Goal: Information Seeking & Learning: Understand process/instructions

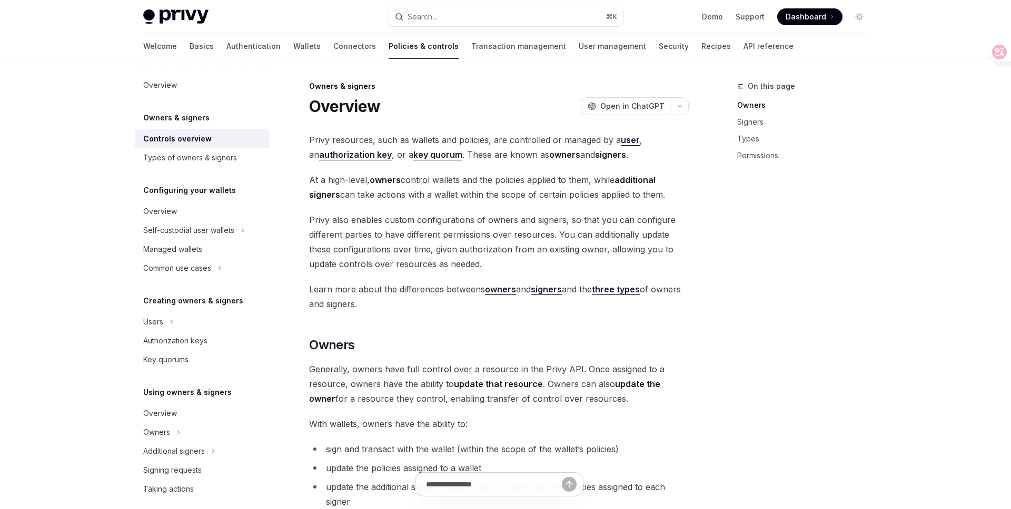
click at [625, 137] on strong "user" at bounding box center [630, 140] width 19 height 11
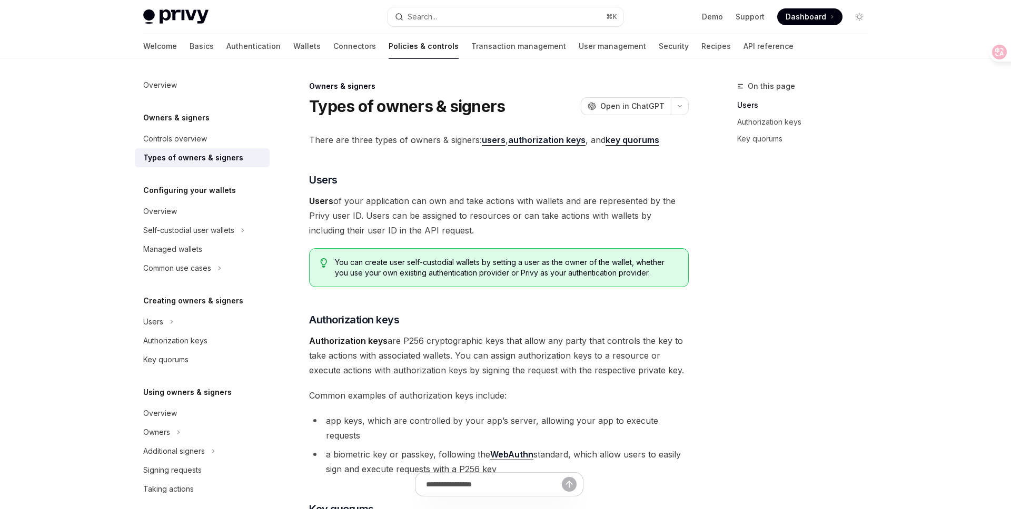
scroll to position [93, 0]
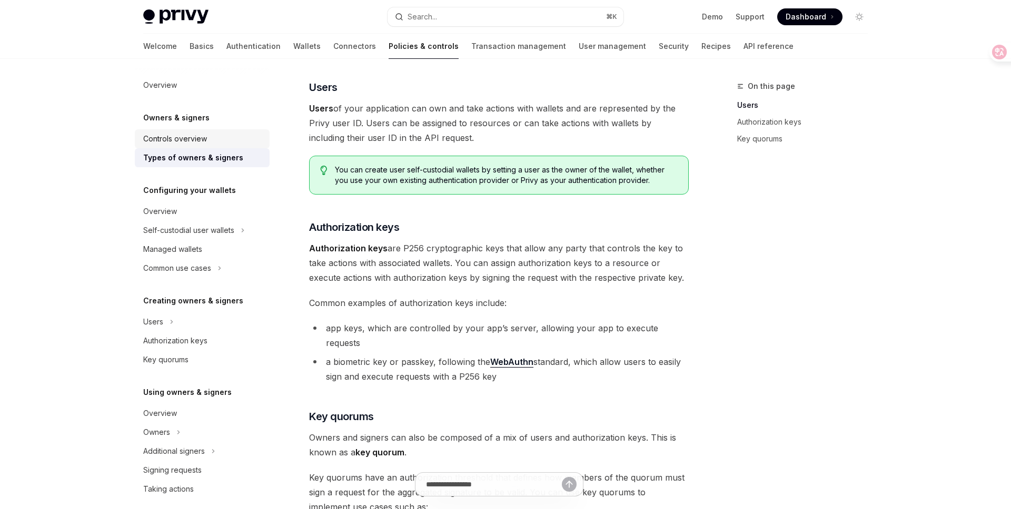
click at [219, 145] on link "Controls overview" at bounding box center [202, 138] width 135 height 19
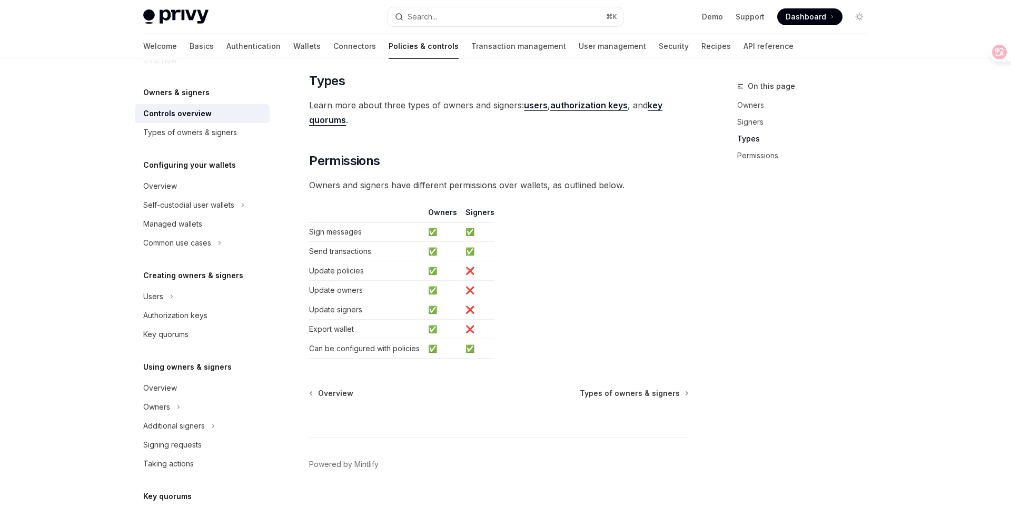
scroll to position [835, 0]
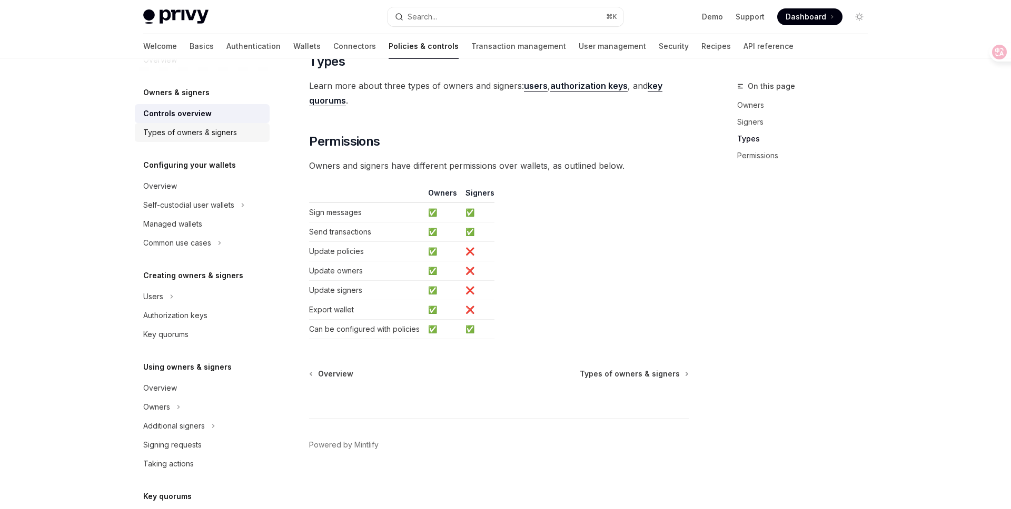
click at [236, 141] on link "Types of owners & signers" at bounding box center [202, 132] width 135 height 19
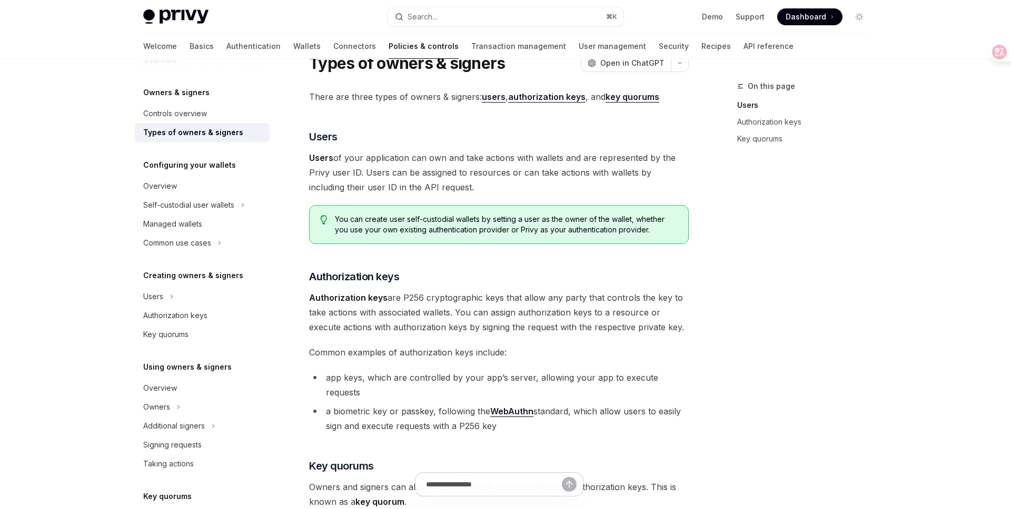
scroll to position [47, 0]
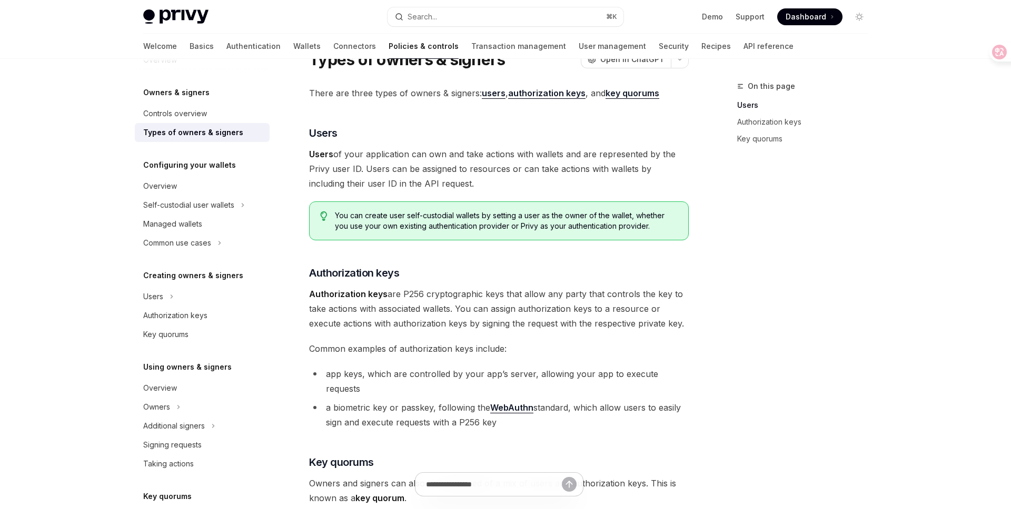
click at [371, 233] on div "You can create user self-custodial wallets by setting a user as the owner of th…" at bounding box center [498, 221] width 379 height 39
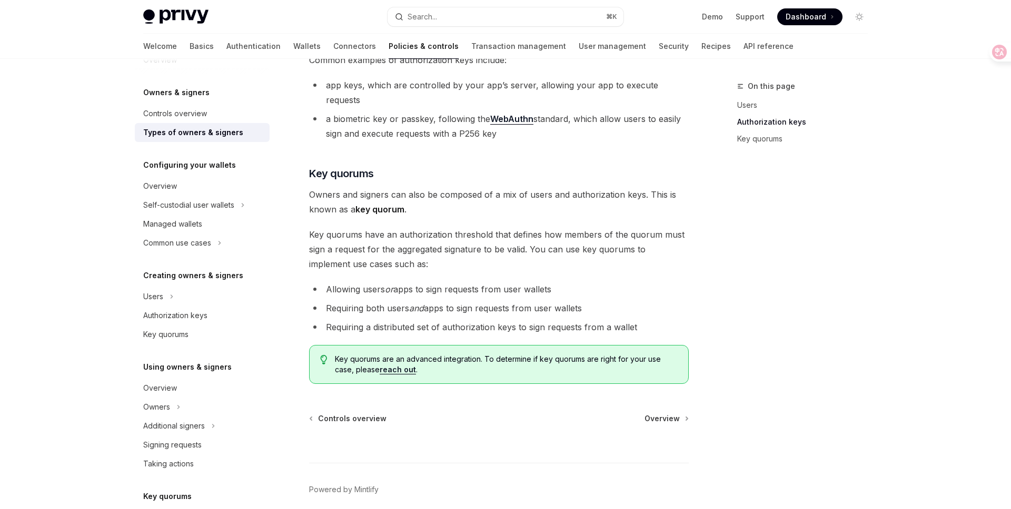
scroll to position [337, 0]
click at [992, 57] on icon at bounding box center [991, 52] width 15 height 15
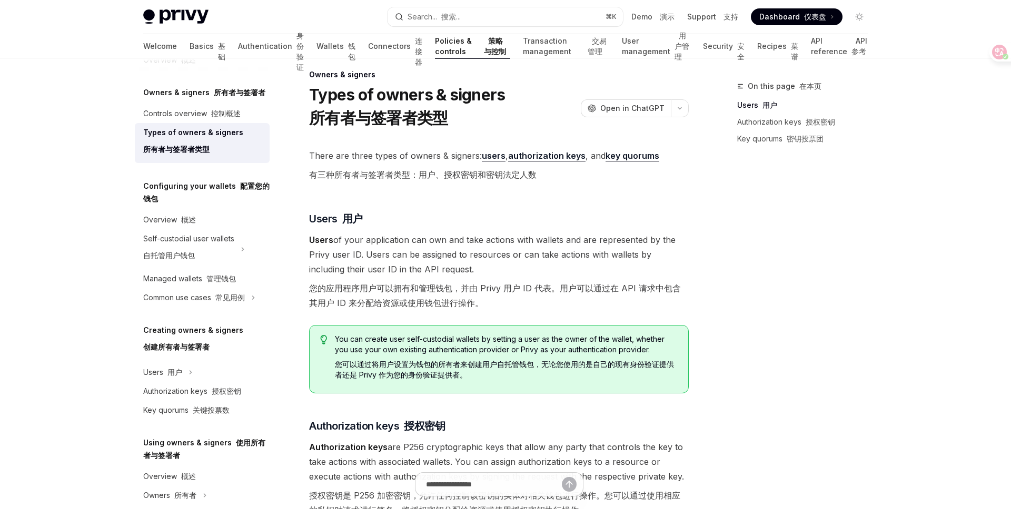
scroll to position [0, 0]
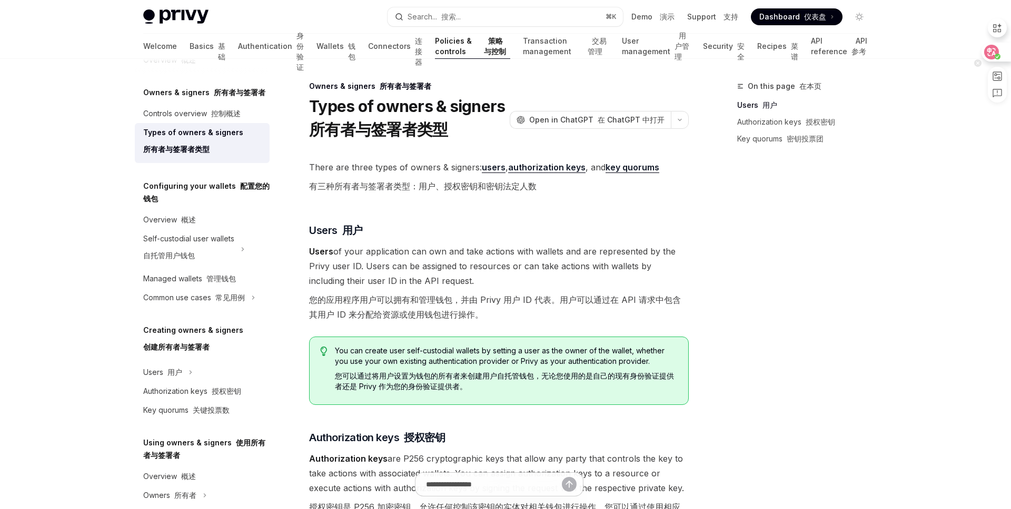
click at [998, 57] on circle at bounding box center [997, 57] width 6 height 6
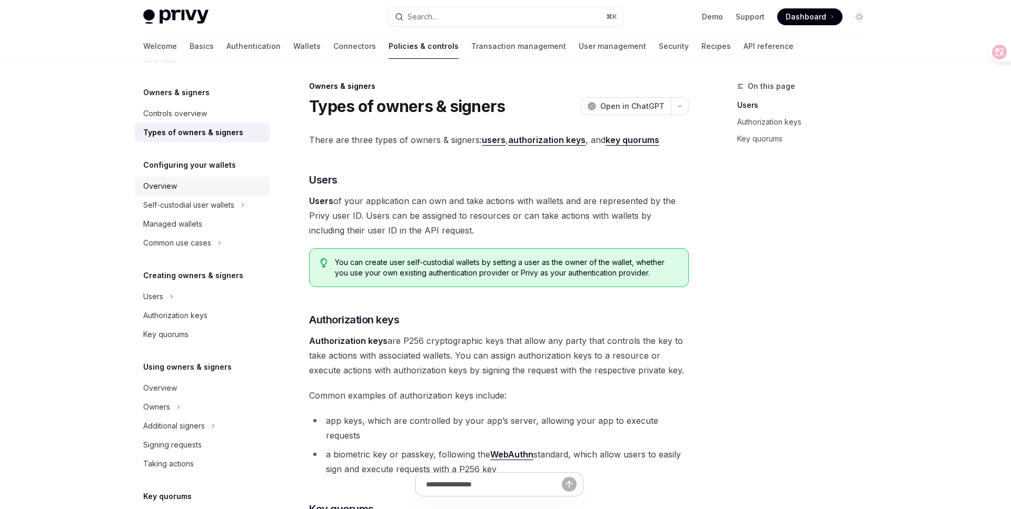
click at [201, 180] on div "Overview" at bounding box center [203, 186] width 120 height 13
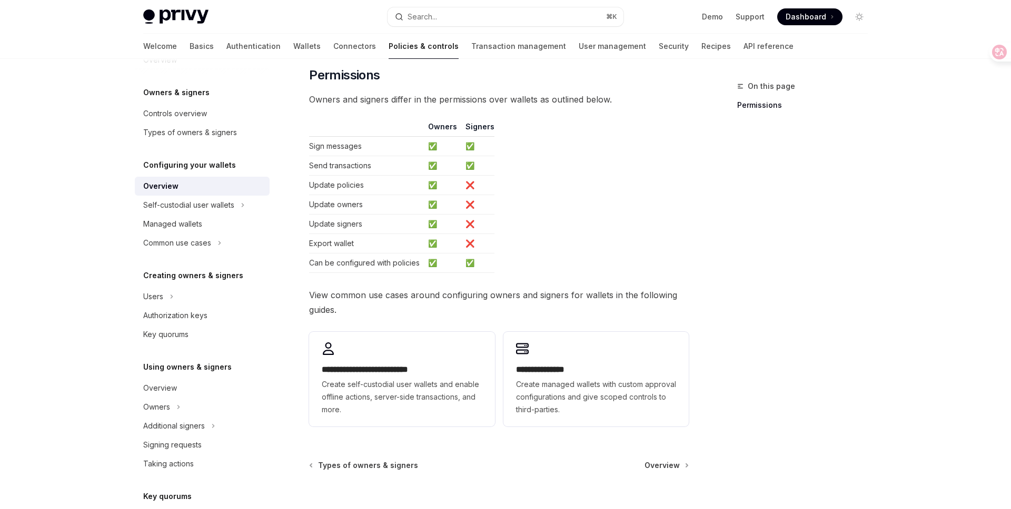
scroll to position [134, 0]
click at [216, 205] on div "Self-custodial user wallets" at bounding box center [188, 205] width 91 height 13
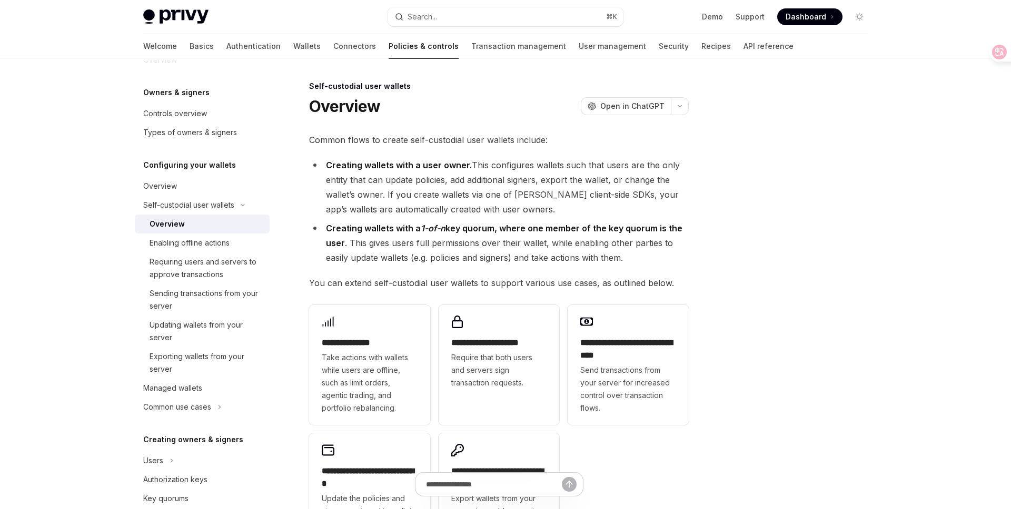
click at [343, 88] on div "Self-custodial user wallets" at bounding box center [498, 86] width 379 height 11
click at [457, 112] on div "Overview OpenAI Open in ChatGPT" at bounding box center [498, 106] width 379 height 19
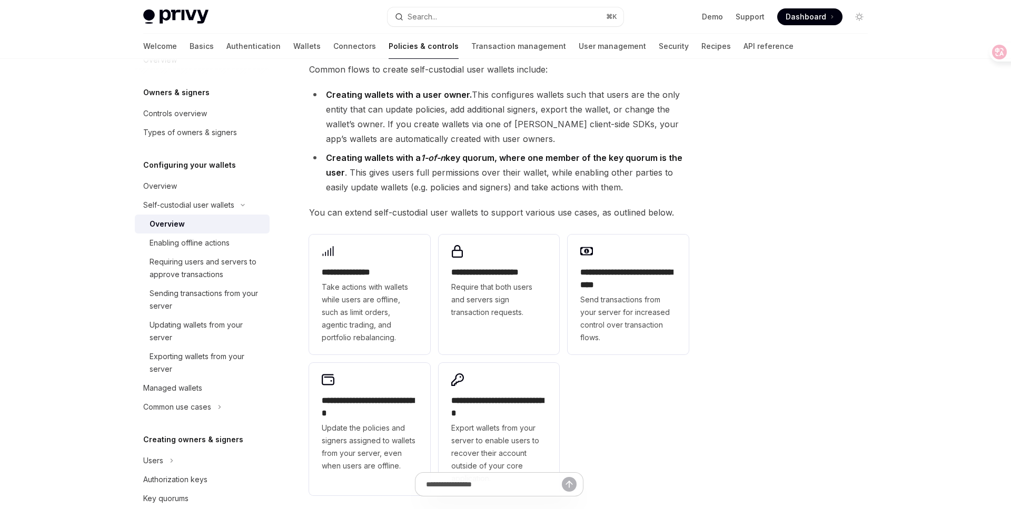
scroll to position [102, 0]
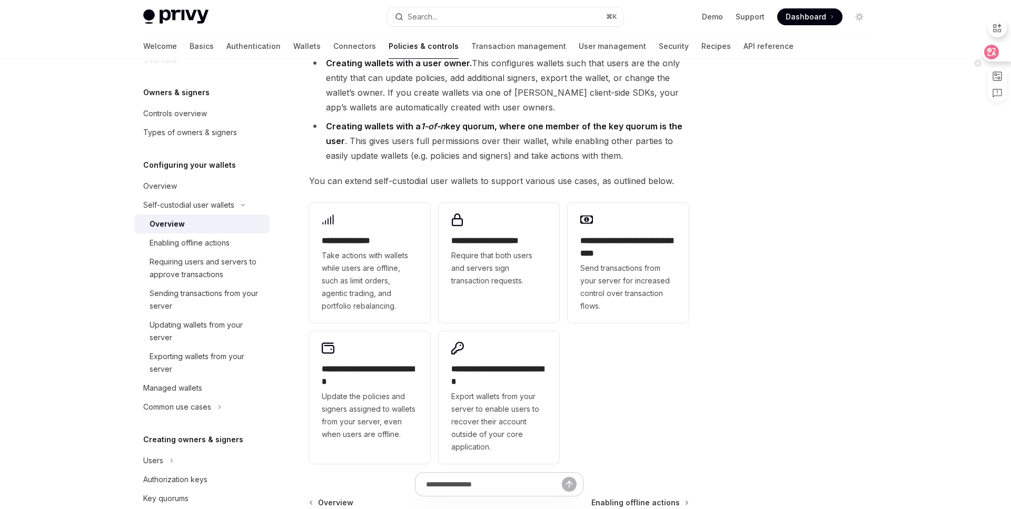
click at [1005, 53] on div at bounding box center [995, 52] width 28 height 19
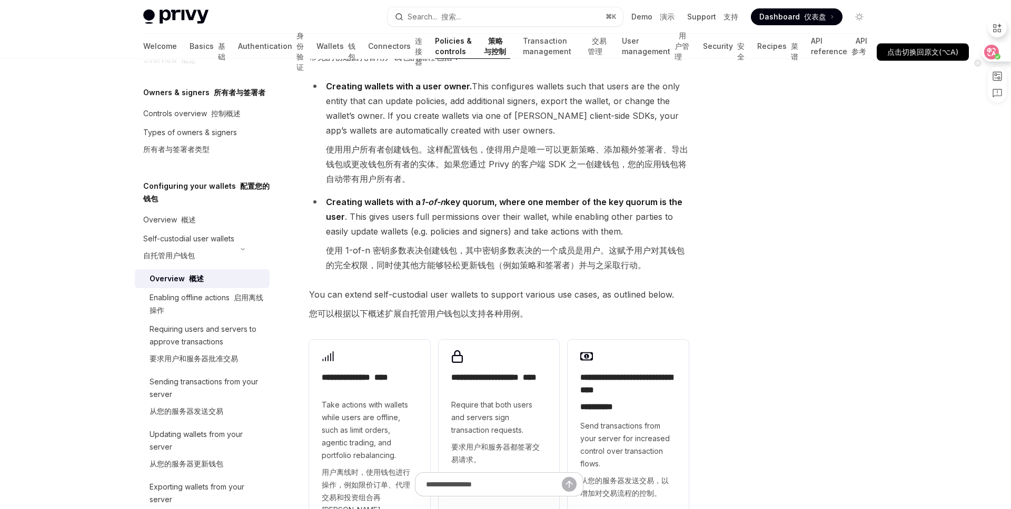
click at [994, 54] on icon at bounding box center [997, 57] width 6 height 6
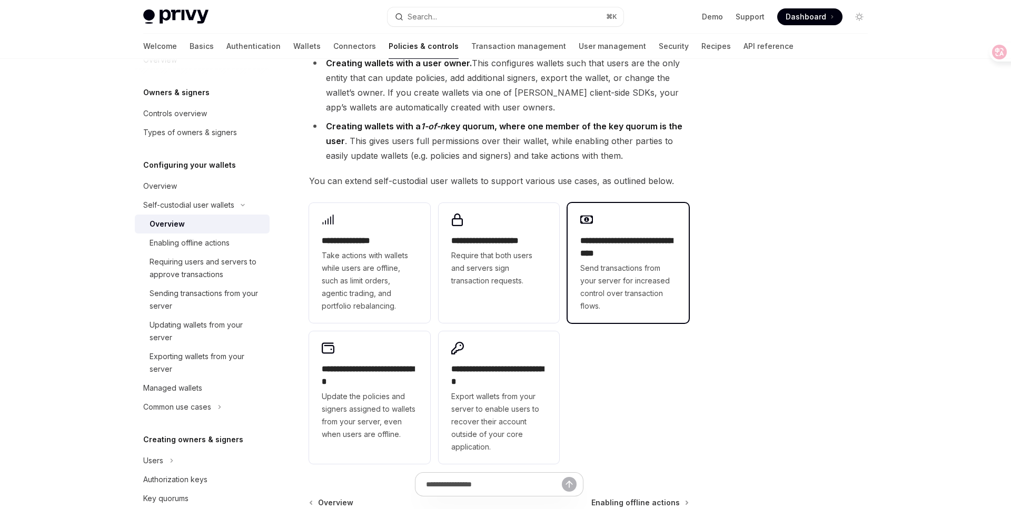
click at [665, 262] on span "Send transactions from your server for increased control over transaction flows." at bounding box center [628, 287] width 96 height 51
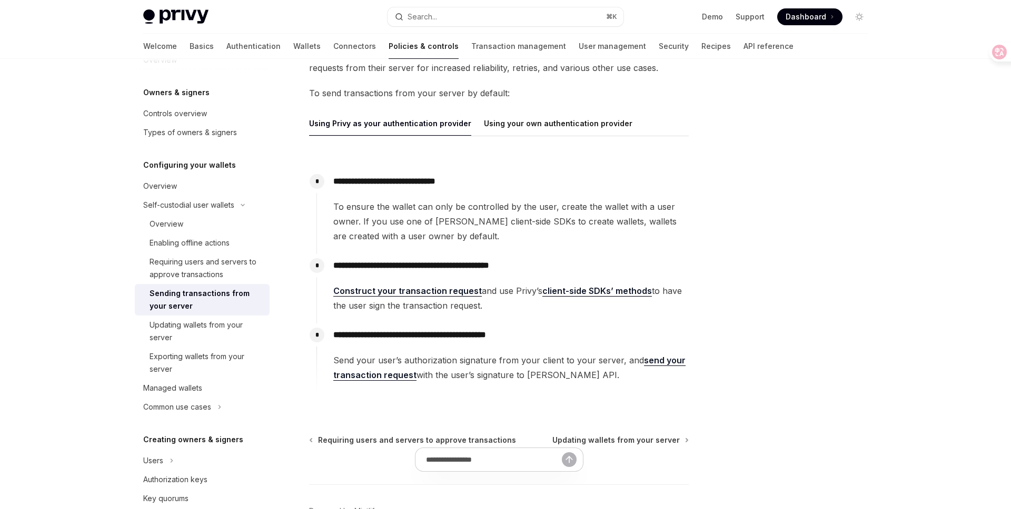
scroll to position [172, 0]
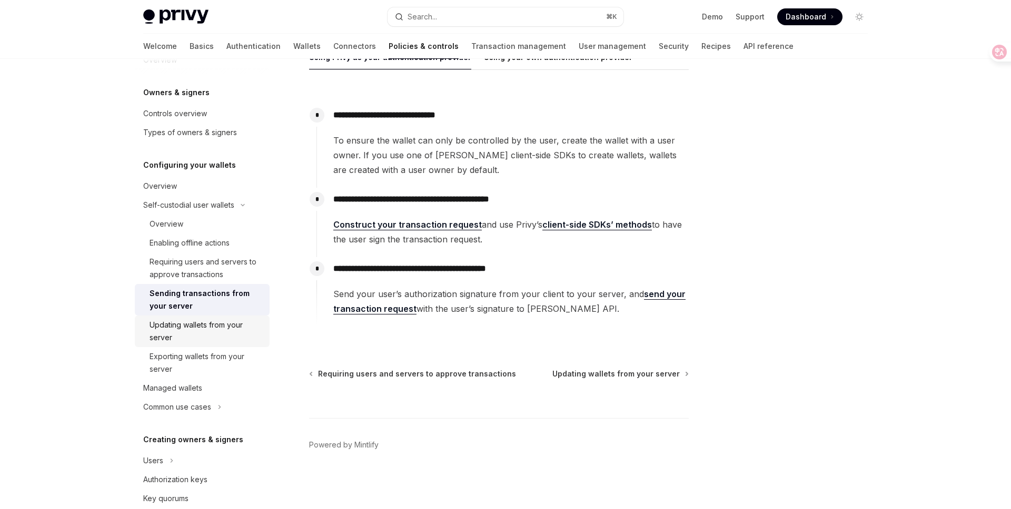
click at [196, 335] on div "Updating wallets from your server" at bounding box center [206, 331] width 114 height 25
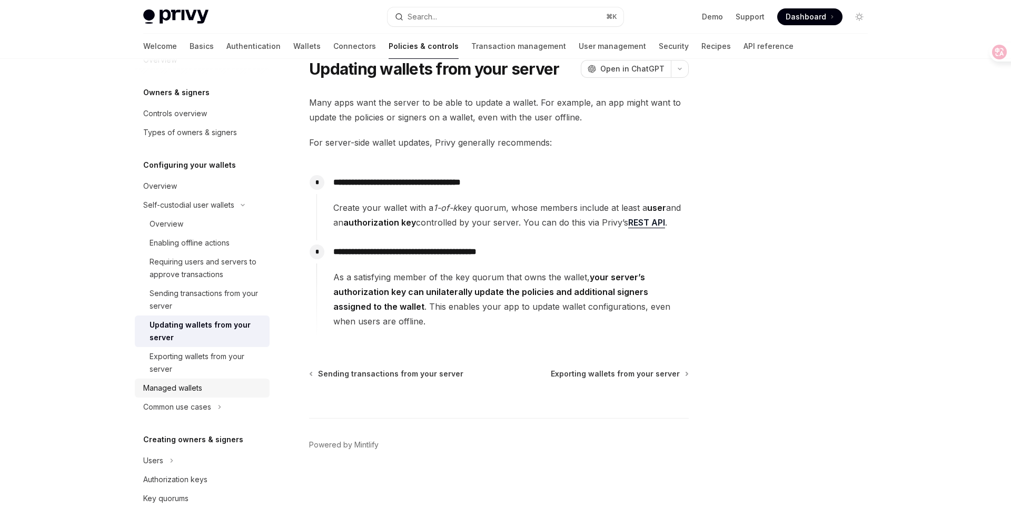
click at [195, 393] on div "Managed wallets" at bounding box center [172, 388] width 59 height 13
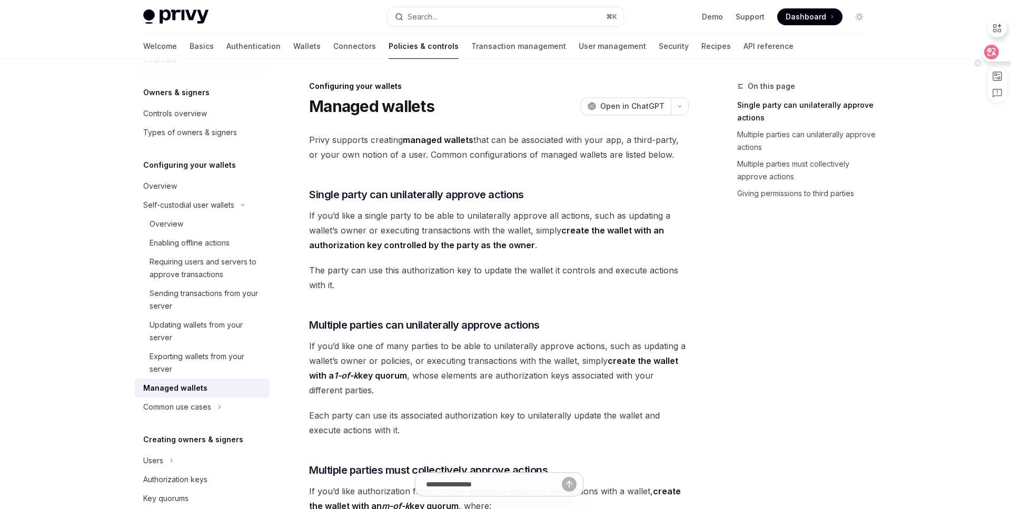
click at [992, 46] on icon at bounding box center [991, 52] width 15 height 15
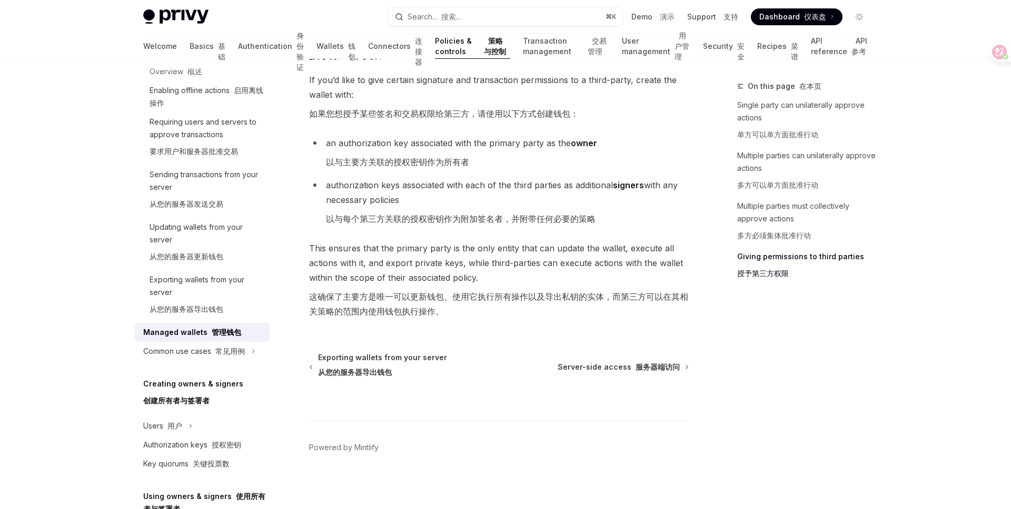
scroll to position [964, 0]
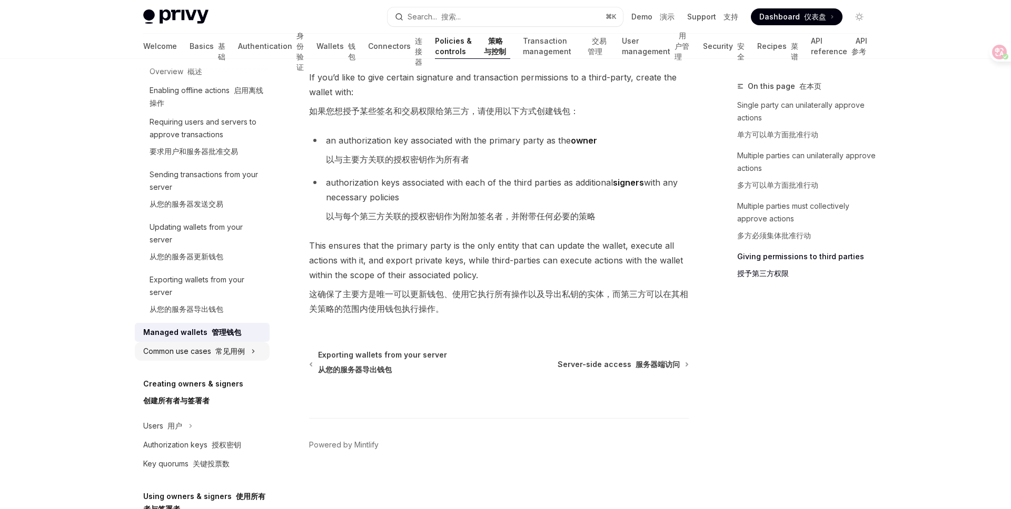
click at [241, 352] on font "常见用例" at bounding box center [229, 351] width 29 height 9
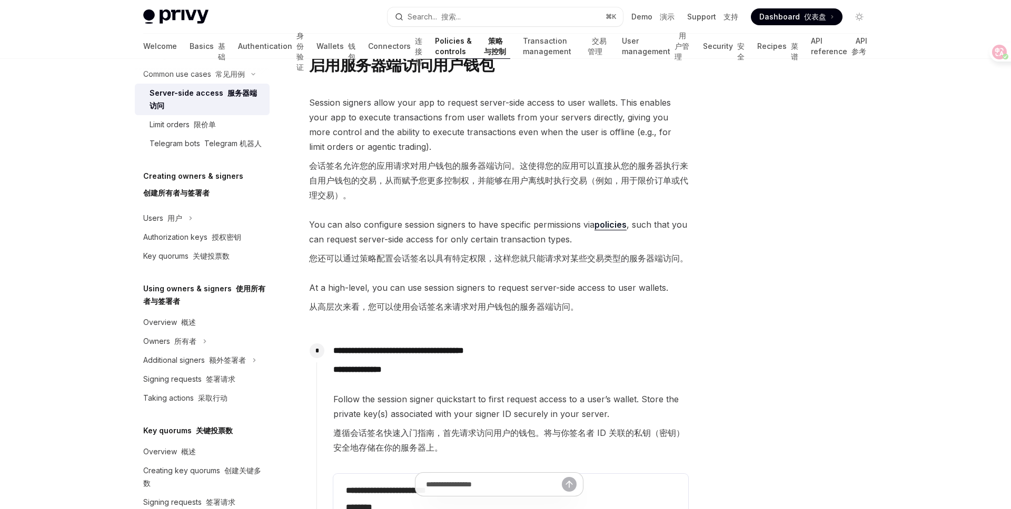
scroll to position [91, 0]
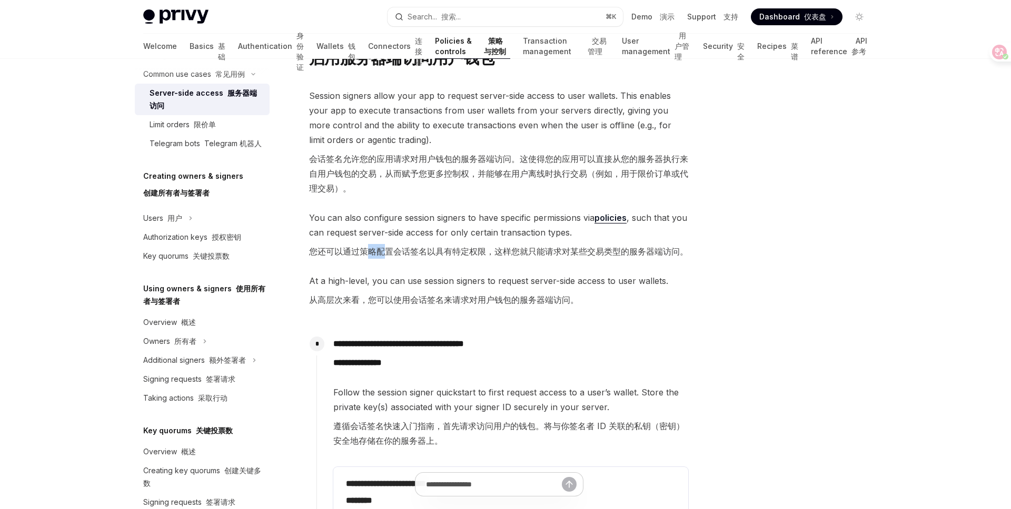
drag, startPoint x: 366, startPoint y: 248, endPoint x: 382, endPoint y: 245, distance: 16.1
click at [383, 246] on font "您还可以通过策略配置会话签名以具有特定权限，这样您就只能请求对某些交易类型的服务器端访问。" at bounding box center [498, 251] width 379 height 11
click at [406, 247] on font "您还可以通过策略配置会话签名以具有特定权限，这样您就只能请求对某些交易类型的服务器端访问。" at bounding box center [498, 251] width 379 height 11
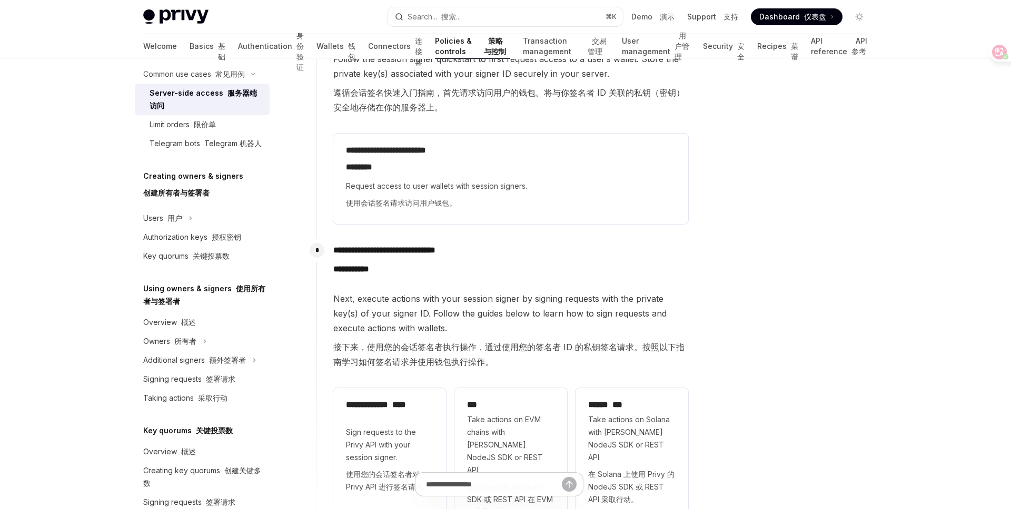
scroll to position [415, 0]
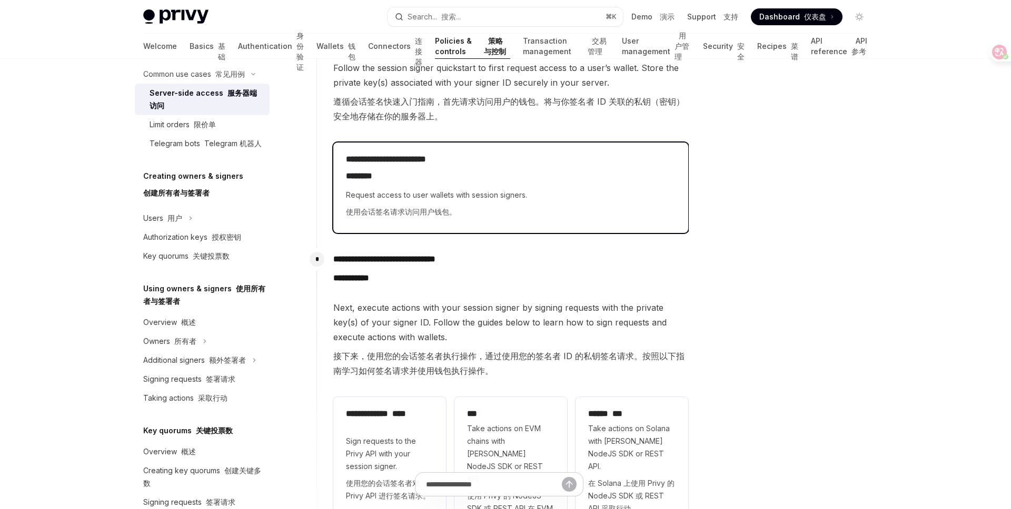
click at [409, 199] on span "Request access to user wallets with session signers. 使用会话签名请求访问用户钱包。" at bounding box center [510, 206] width 329 height 34
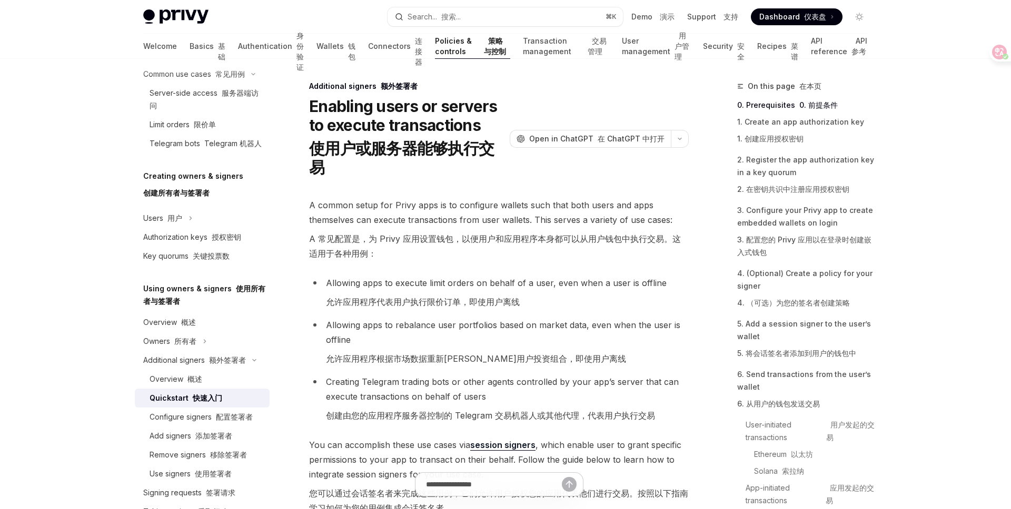
scroll to position [1, 0]
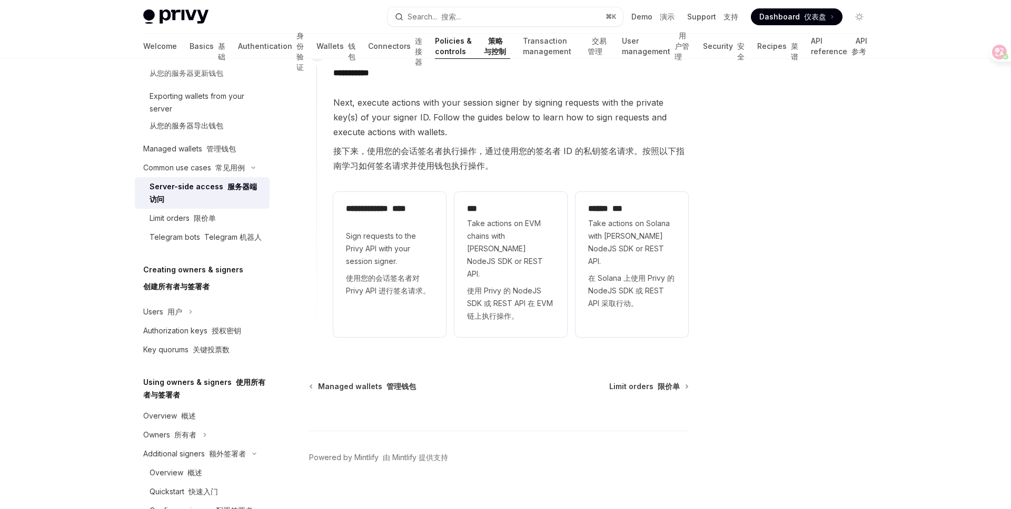
scroll to position [415, 0]
click at [190, 224] on div "Limit orders 限价单" at bounding box center [182, 220] width 66 height 13
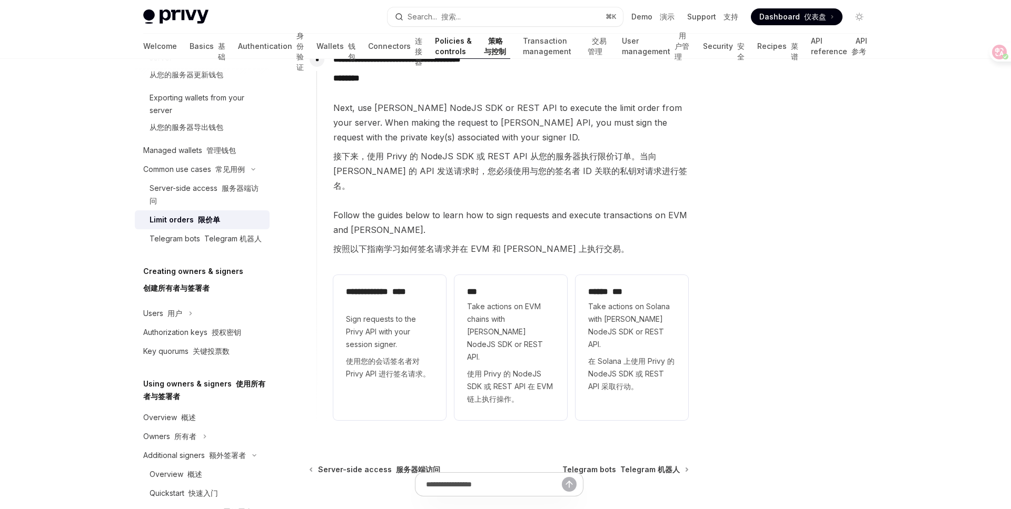
scroll to position [644, 0]
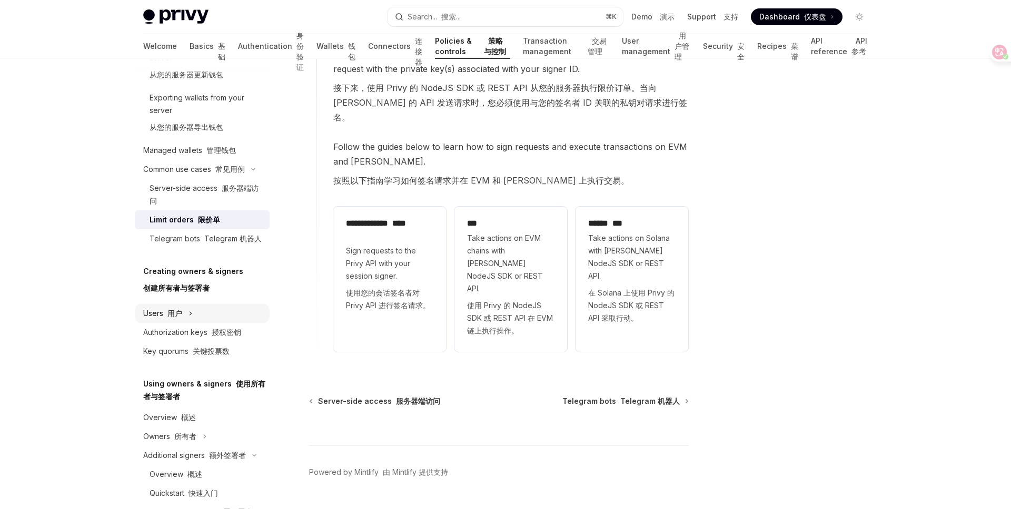
click at [186, 312] on button "Users 用户" at bounding box center [202, 313] width 135 height 19
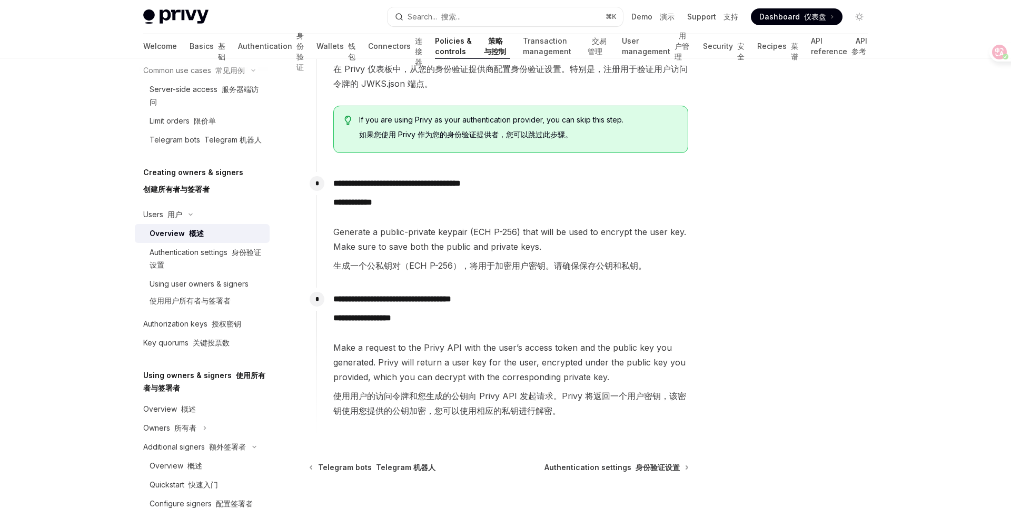
scroll to position [652, 0]
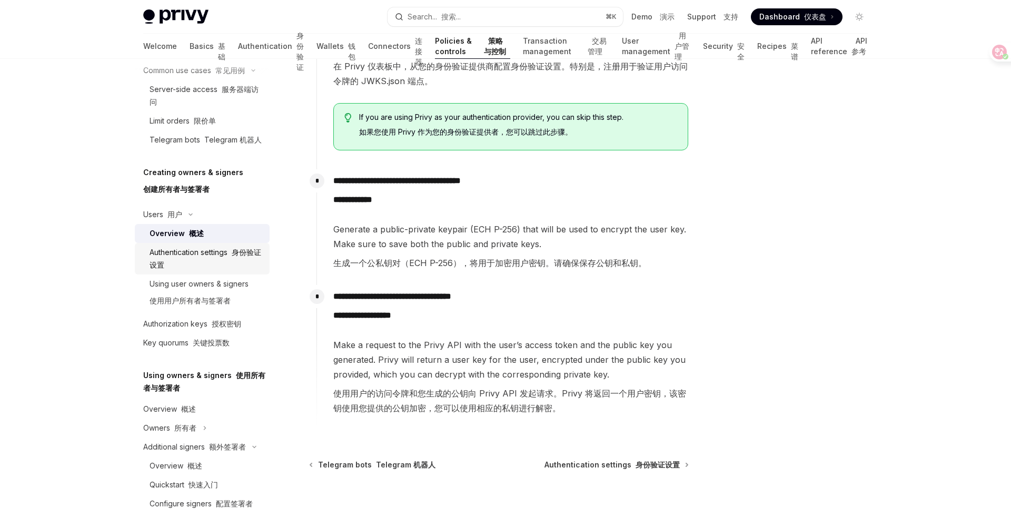
click at [196, 250] on div "Authentication settings 身份验证设置" at bounding box center [206, 258] width 114 height 25
type textarea "*"
